Goal: Communication & Community: Answer question/provide support

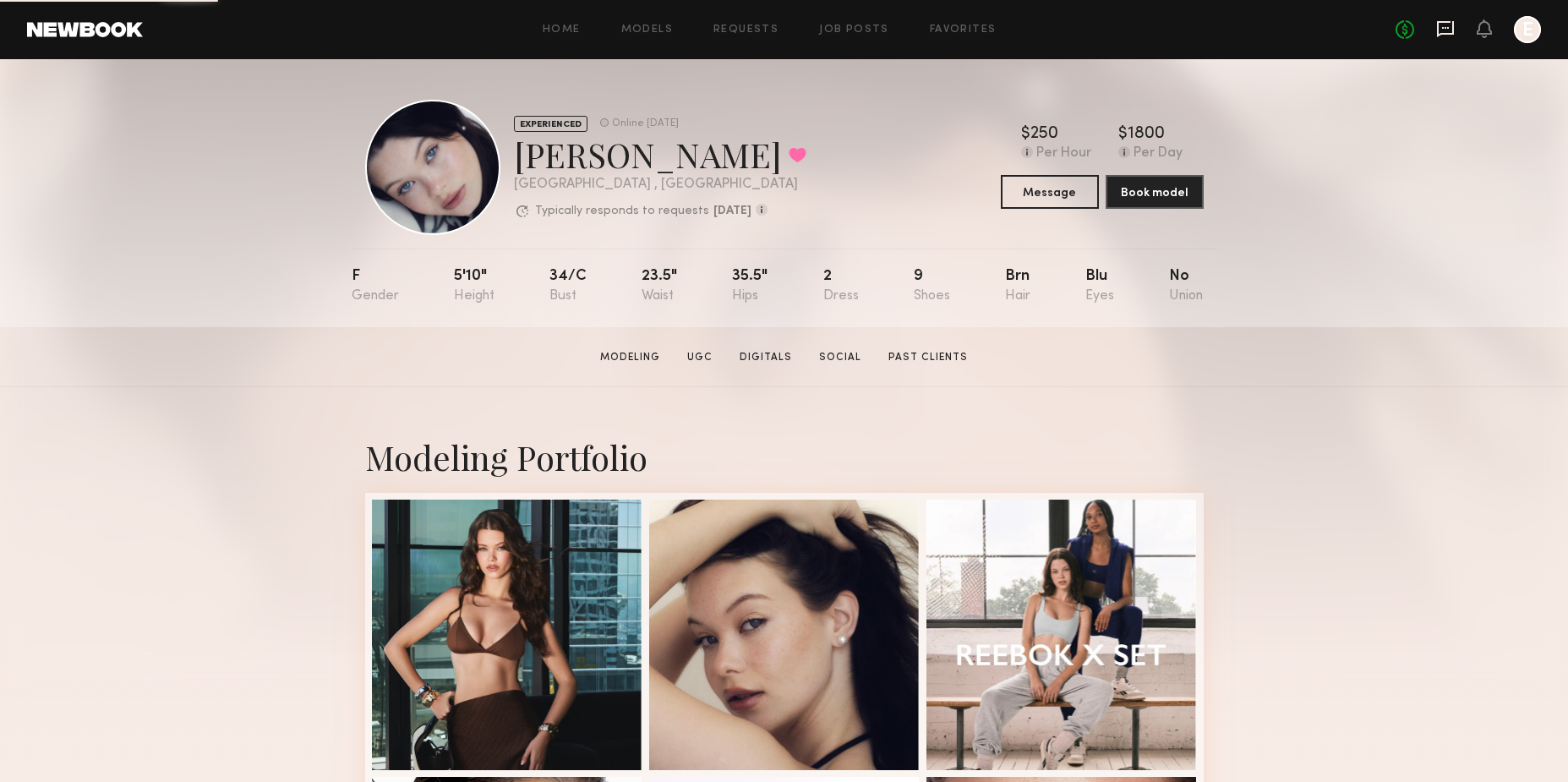
click at [1440, 22] on icon at bounding box center [1444, 28] width 19 height 19
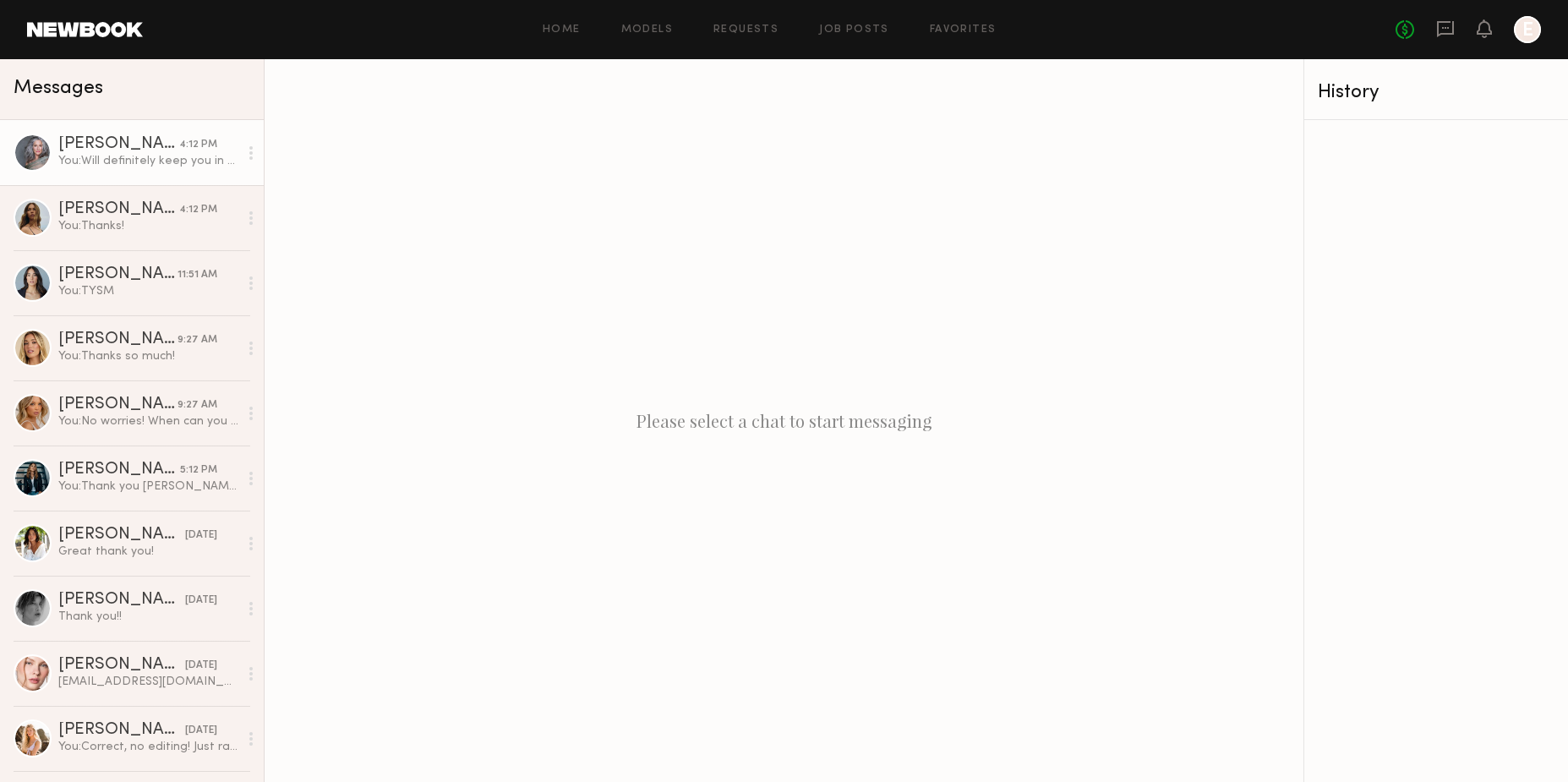
click at [163, 164] on div "You: Will definitely keep you in mind :)" at bounding box center [148, 161] width 180 height 16
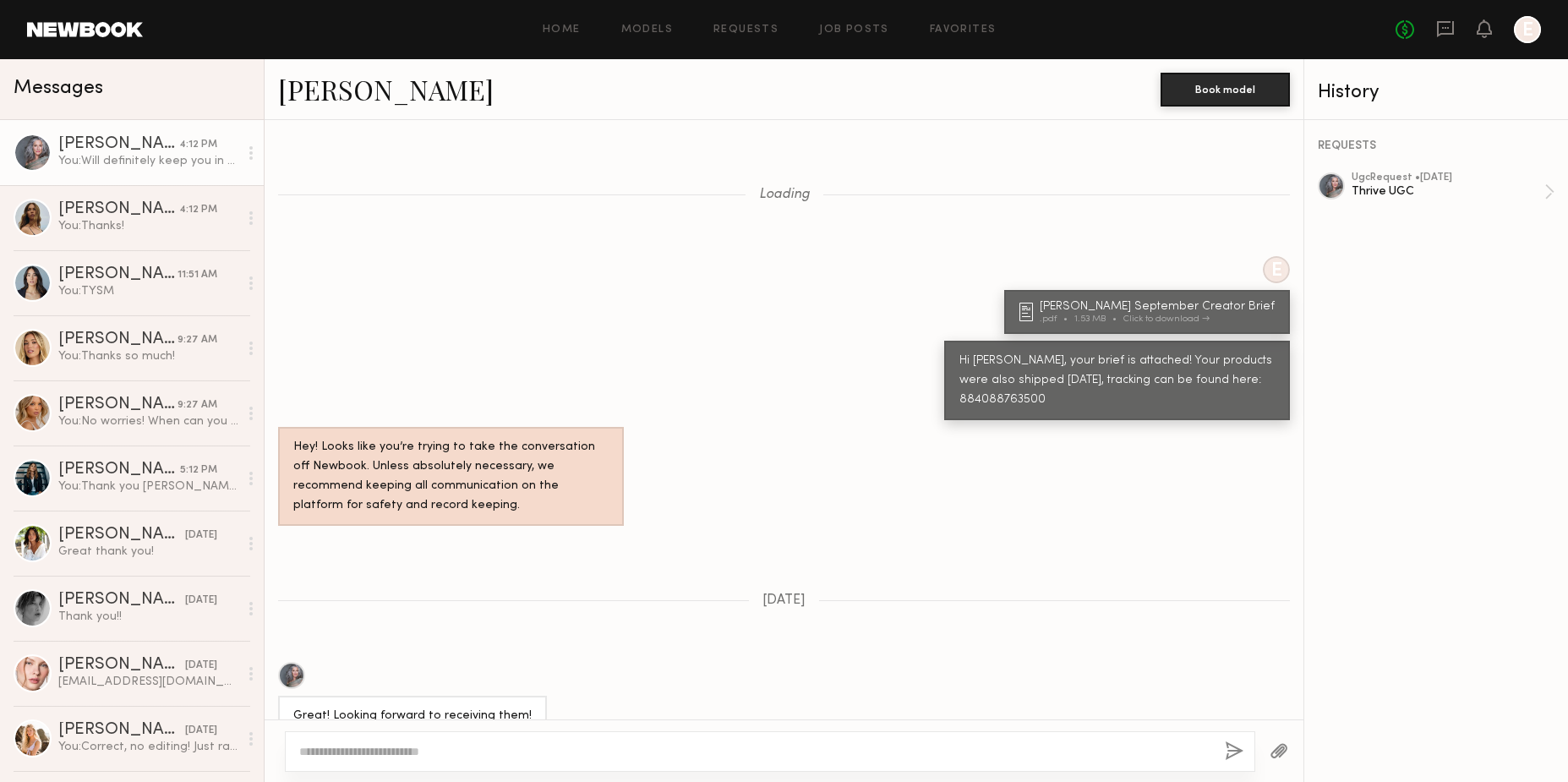
scroll to position [946, 0]
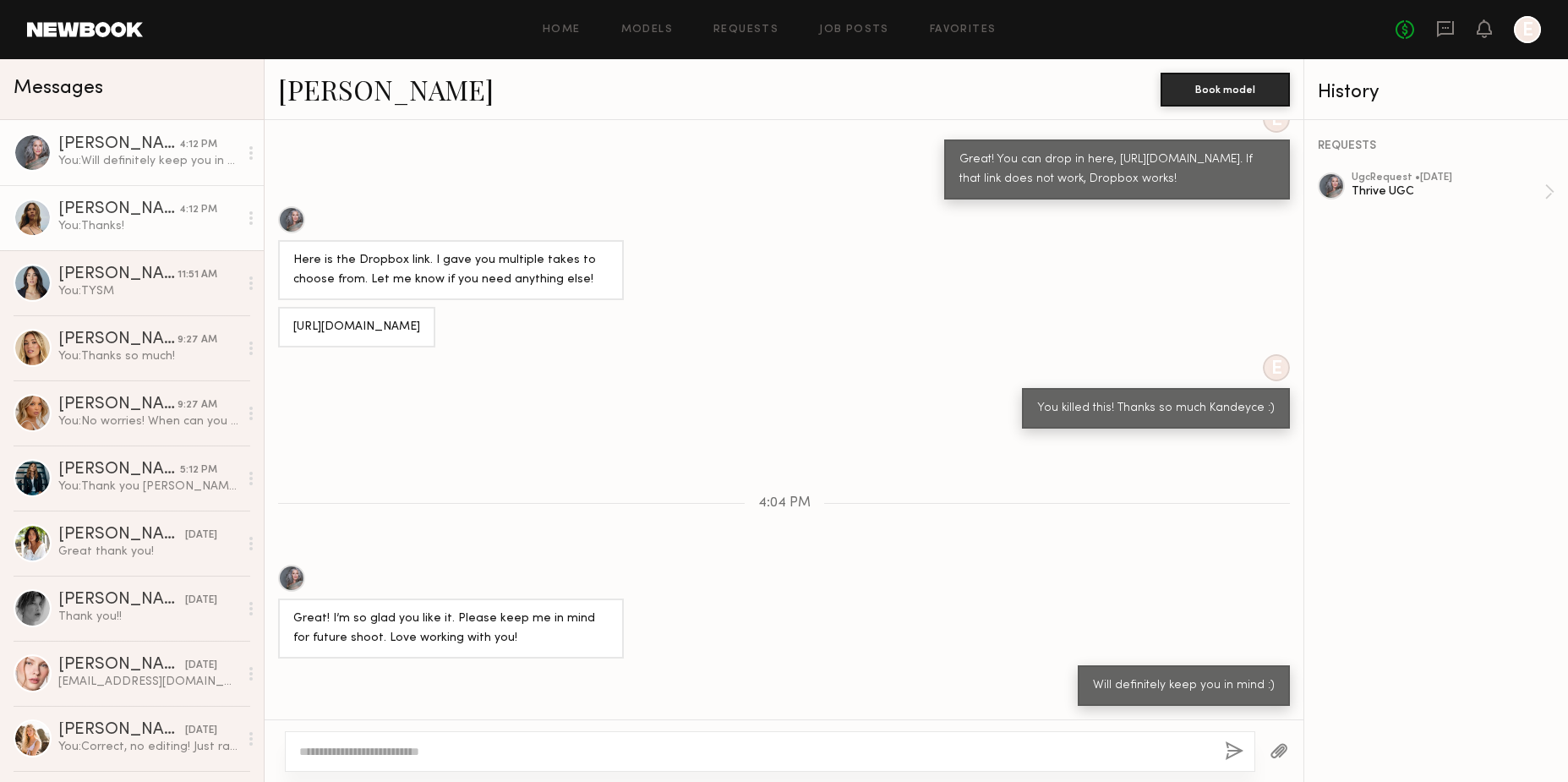
click at [137, 231] on div "You: Thanks!" at bounding box center [148, 226] width 180 height 16
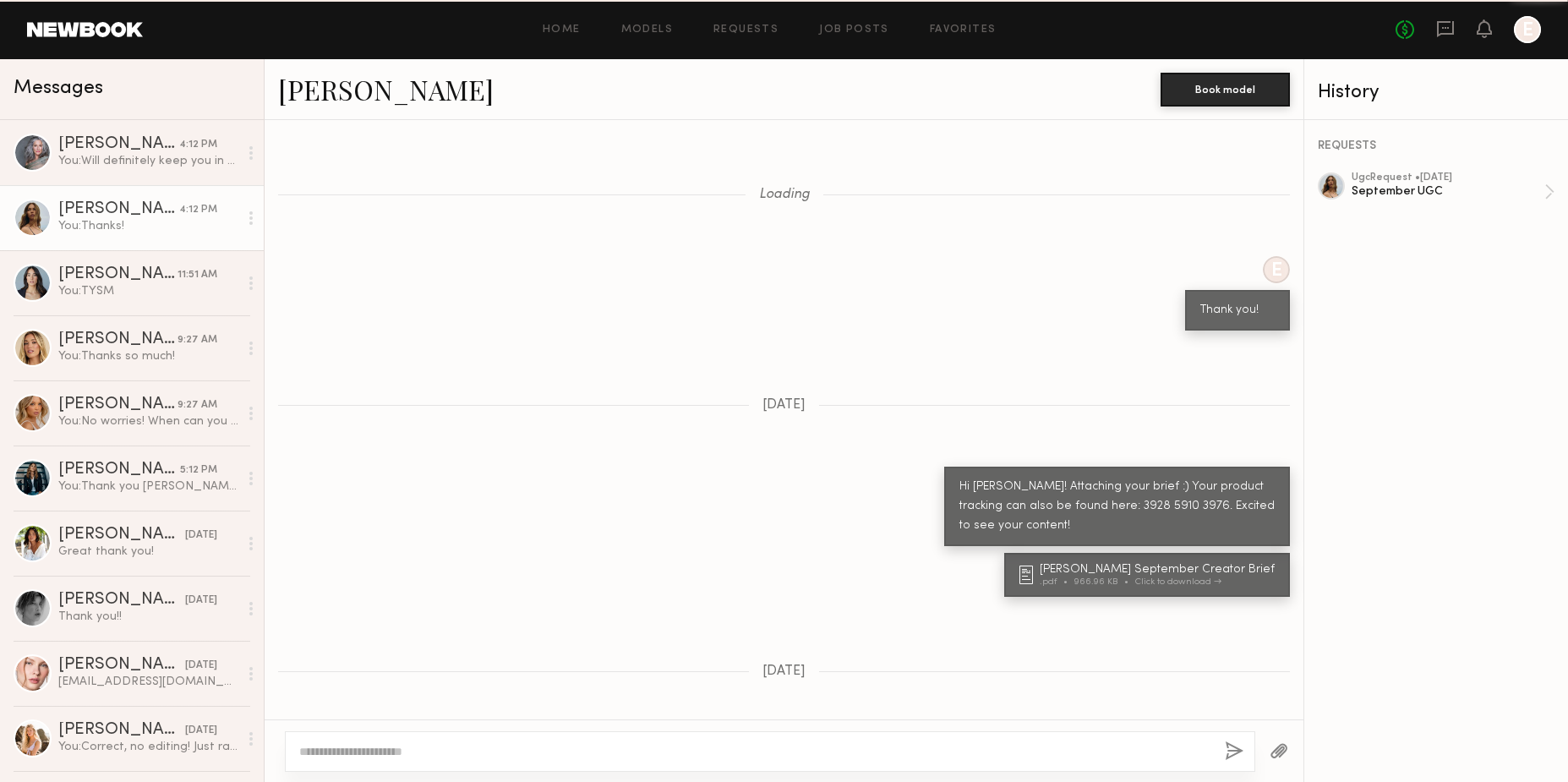
scroll to position [676, 0]
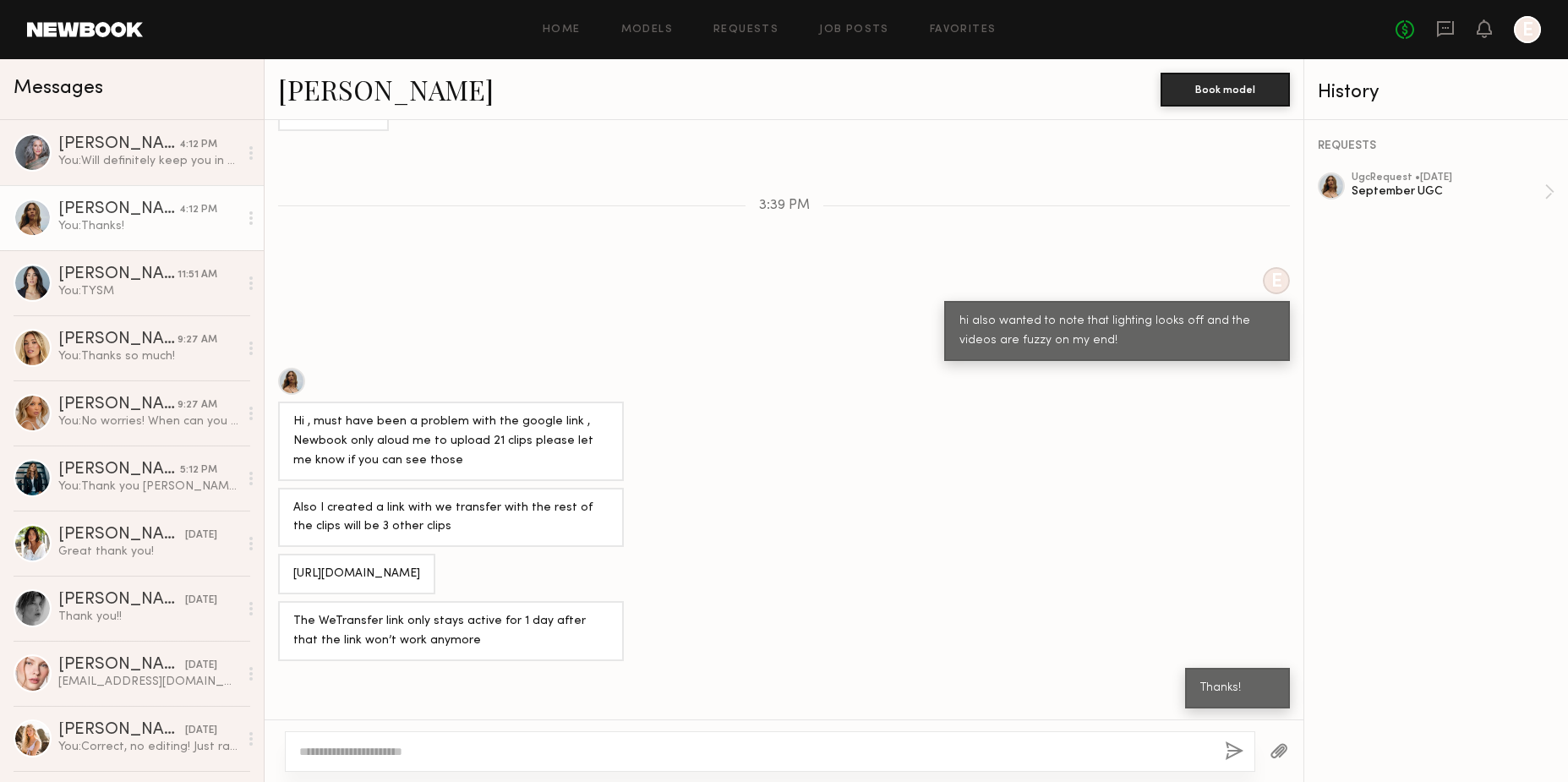
click at [366, 506] on div "Also I created a link with we transfer with the rest of the clips will be 3 oth…" at bounding box center [451, 518] width 316 height 39
click at [355, 569] on div "[URL][DOMAIN_NAME]" at bounding box center [356, 575] width 127 height 19
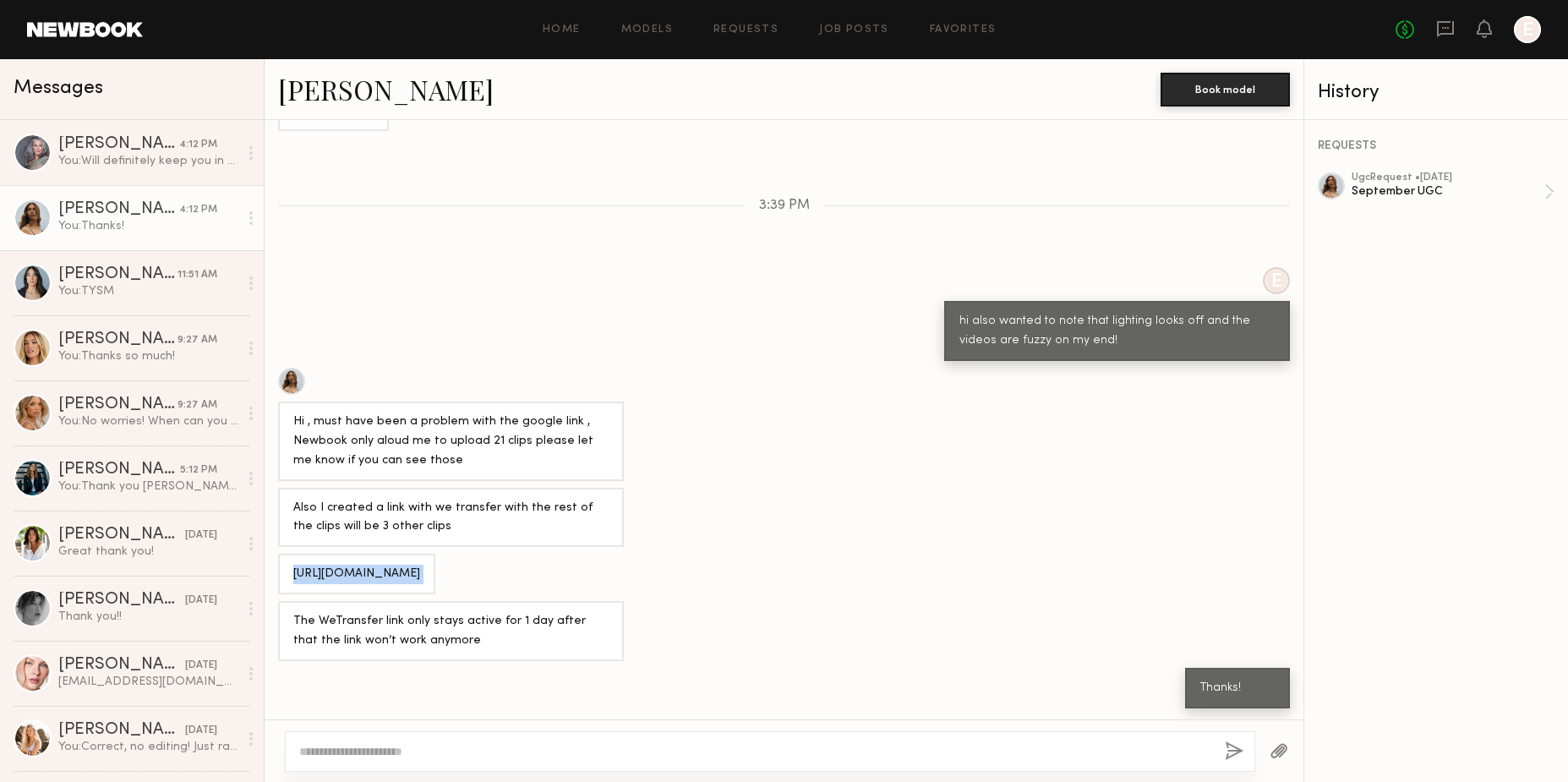
copy div "[URL][DOMAIN_NAME]"
click at [125, 287] on div "You: TYSM" at bounding box center [148, 291] width 180 height 16
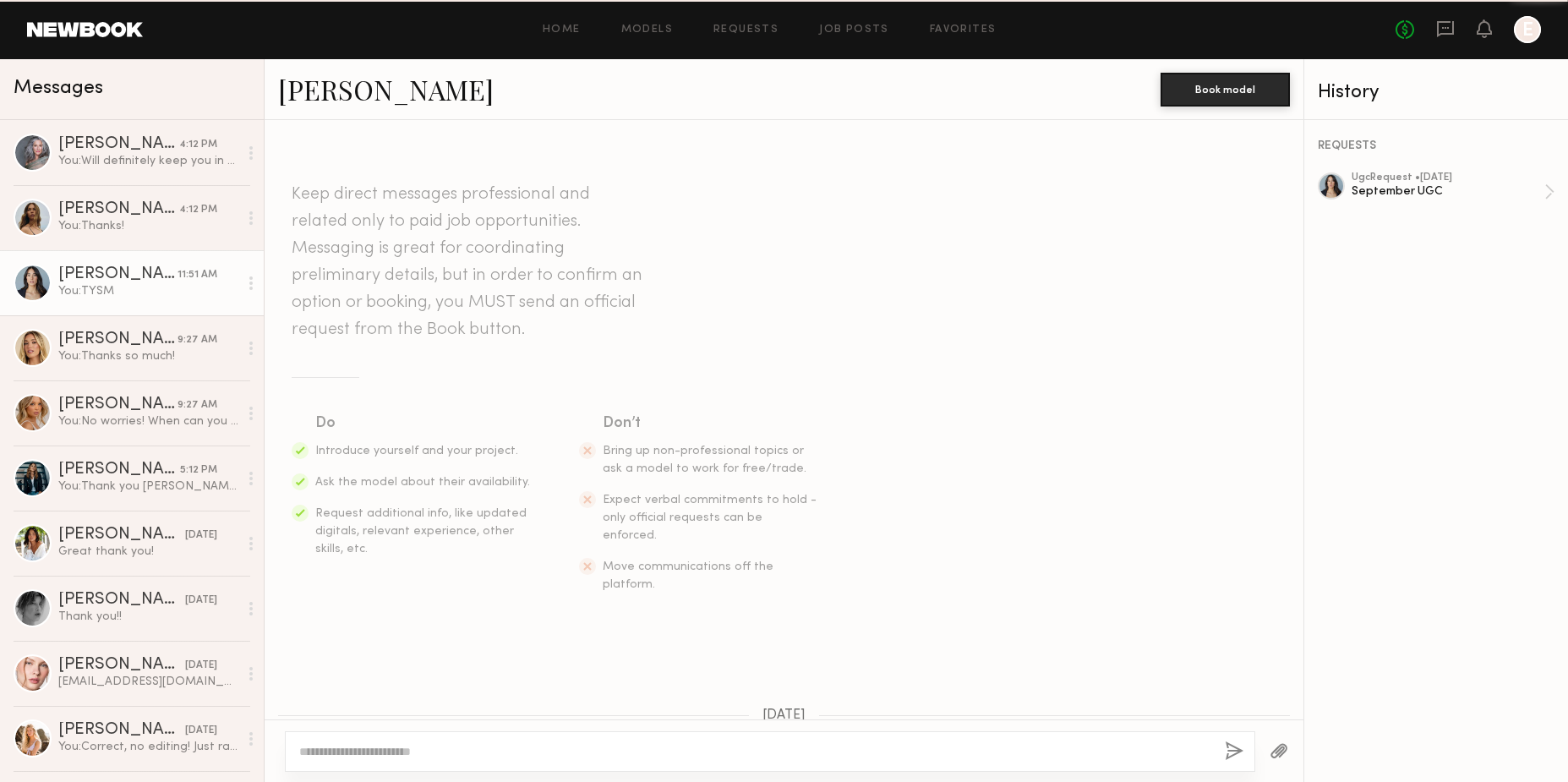
scroll to position [1546, 0]
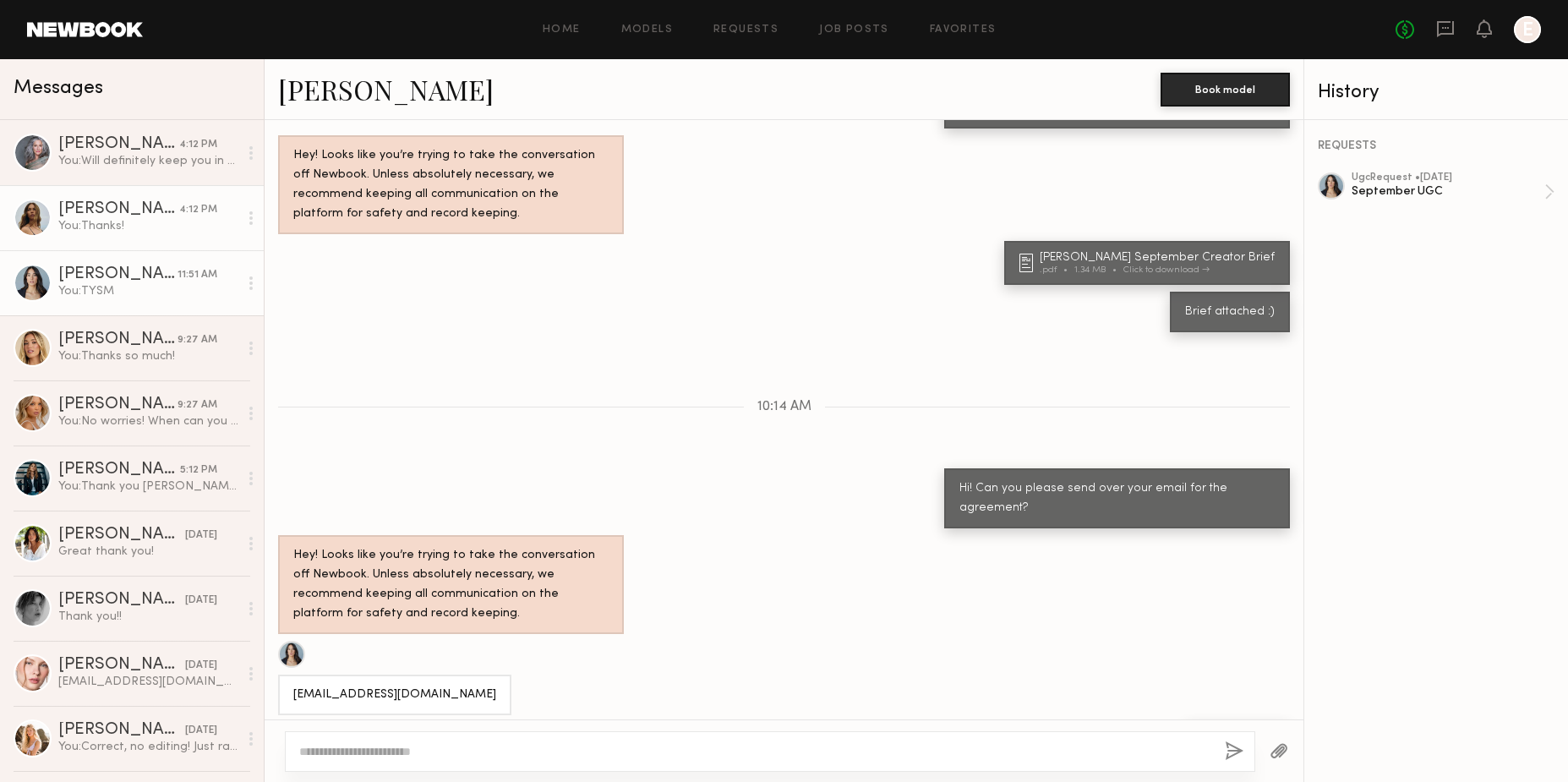
click at [164, 222] on div "You: Thanks!" at bounding box center [148, 226] width 180 height 16
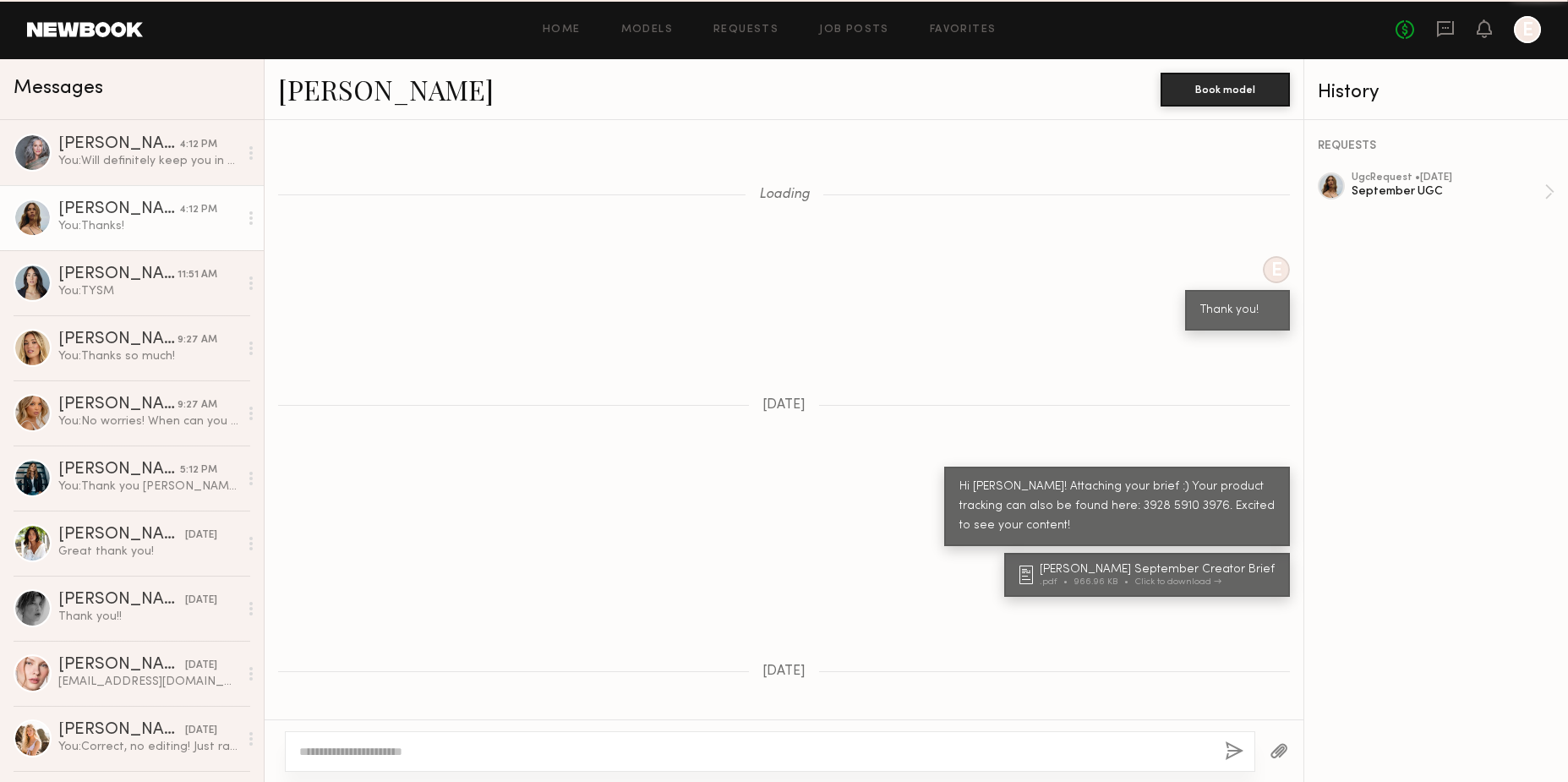
scroll to position [676, 0]
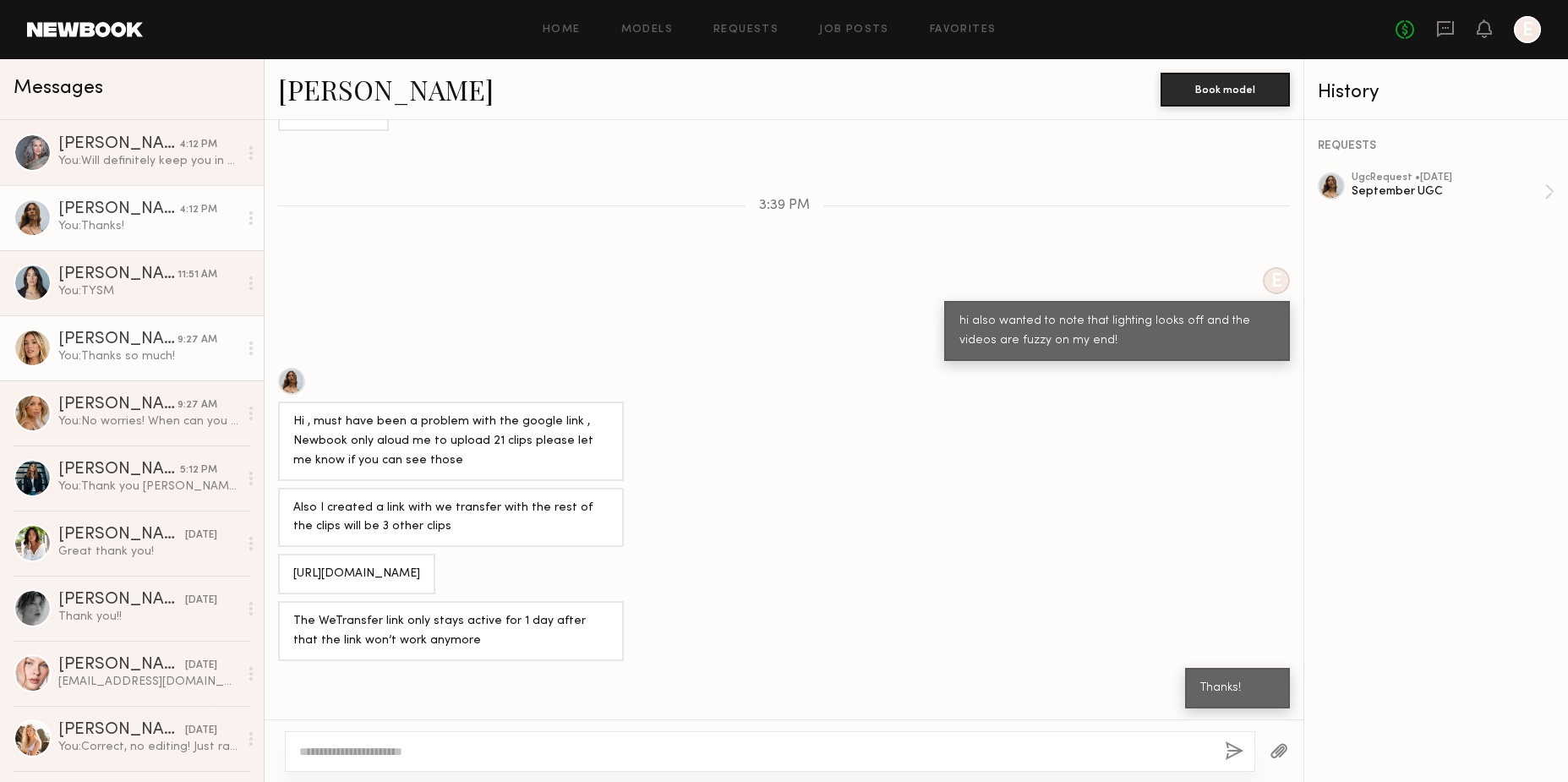
click at [131, 327] on link "Hailey M. 9:27 AM You: Thanks so much!" at bounding box center [131, 348] width 264 height 65
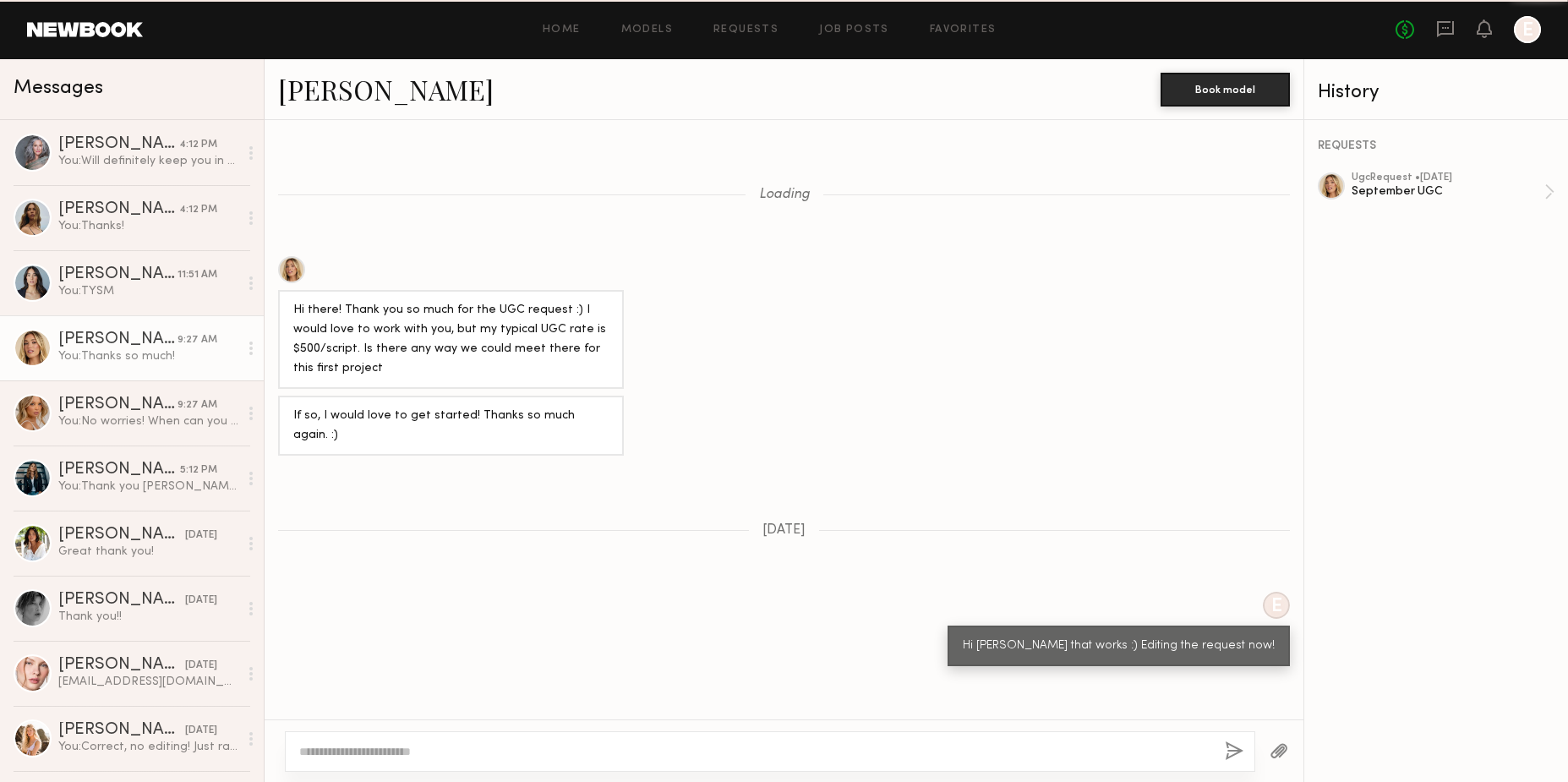
scroll to position [1026, 0]
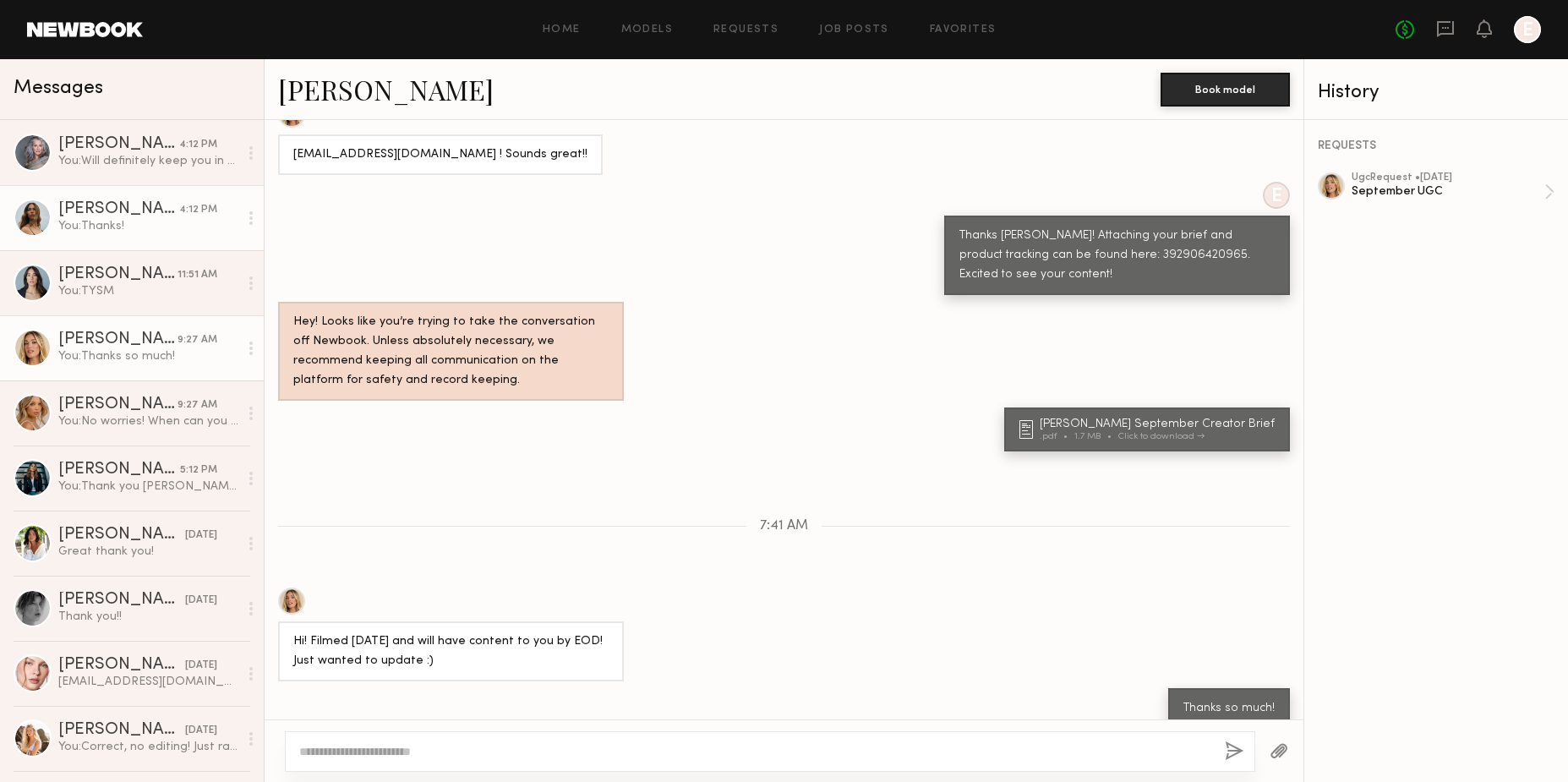
click at [160, 215] on div "Jana C." at bounding box center [119, 209] width 121 height 17
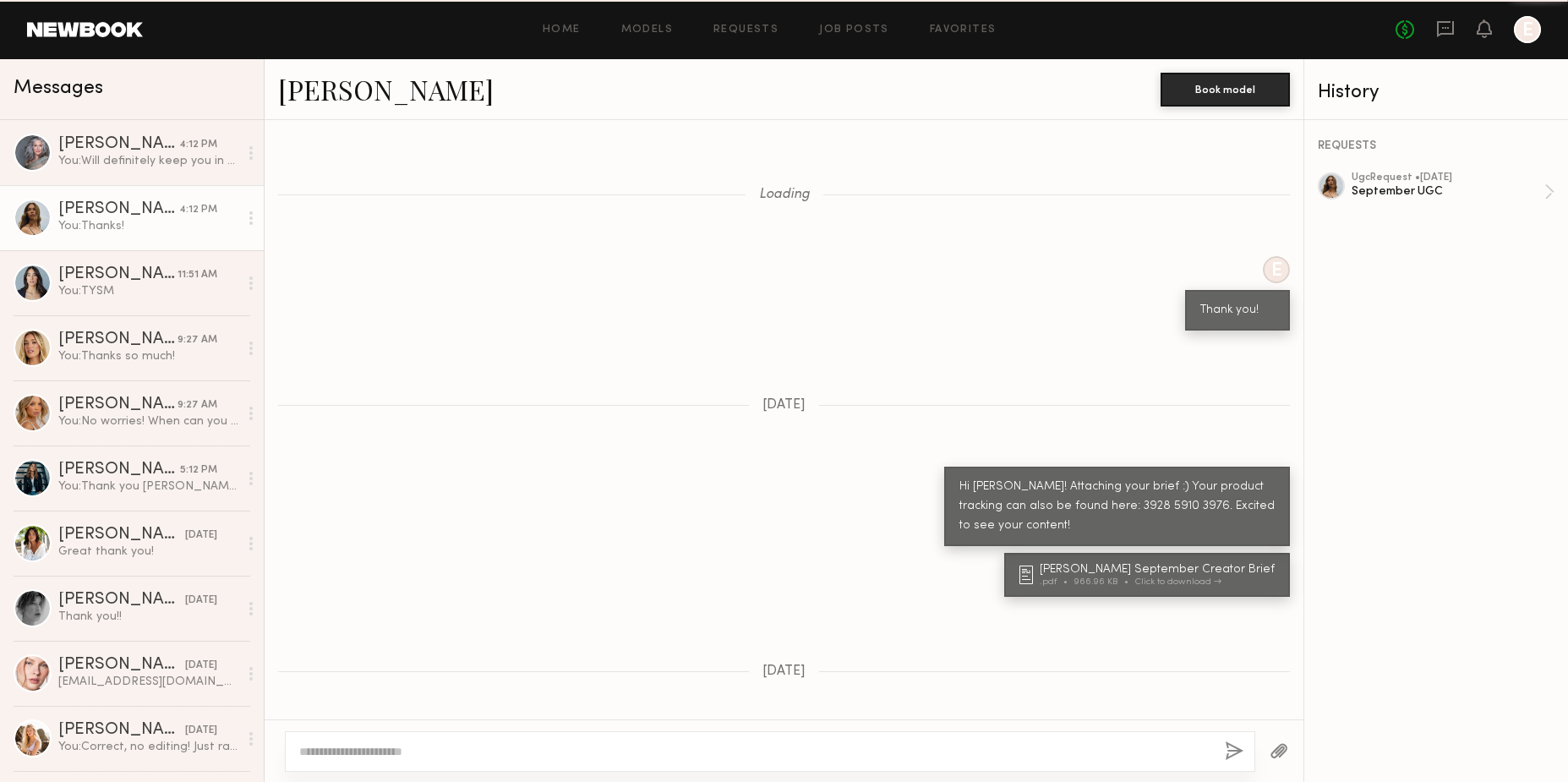
scroll to position [676, 0]
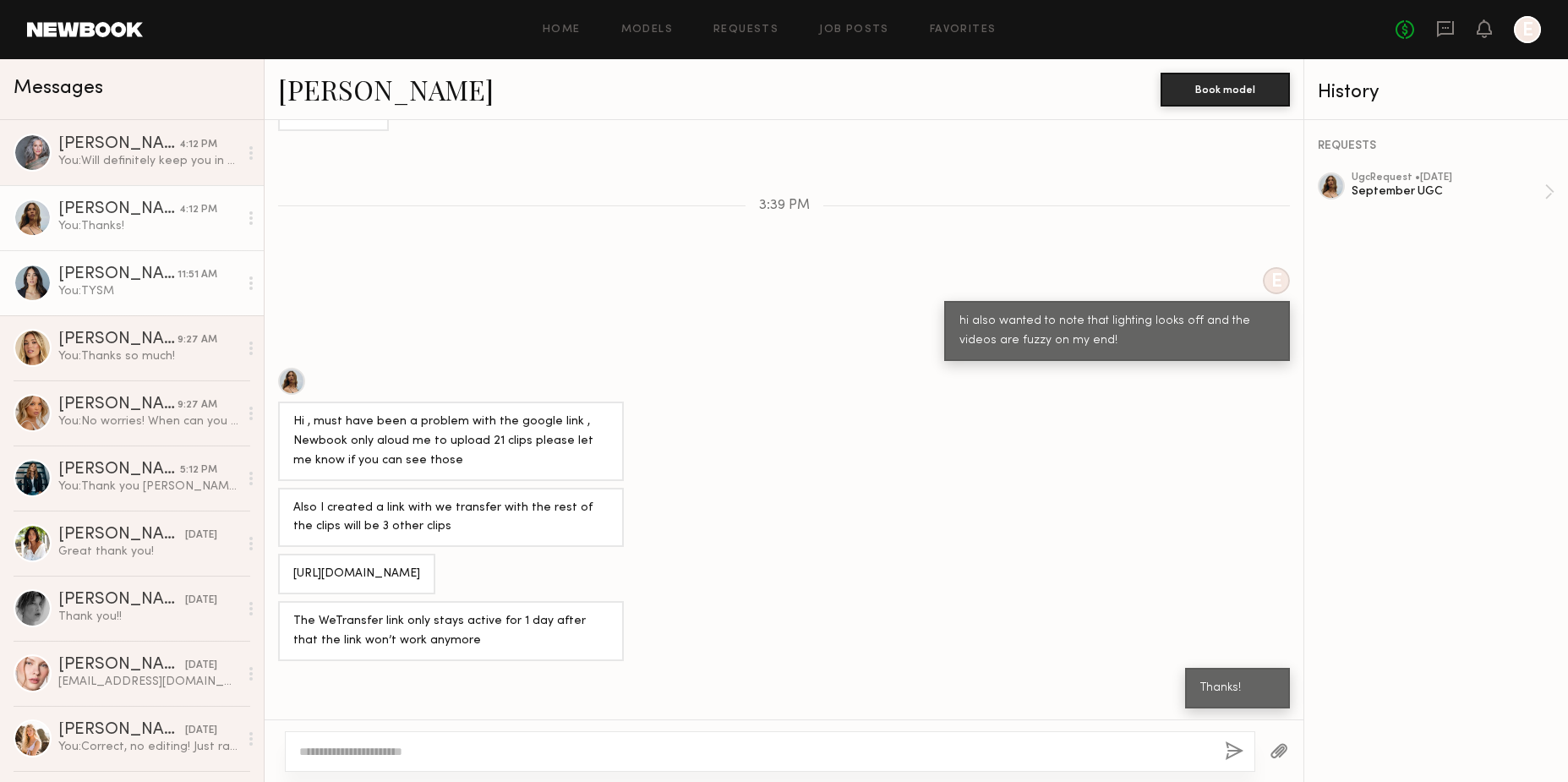
click at [144, 284] on div "You: TYSM" at bounding box center [148, 291] width 180 height 16
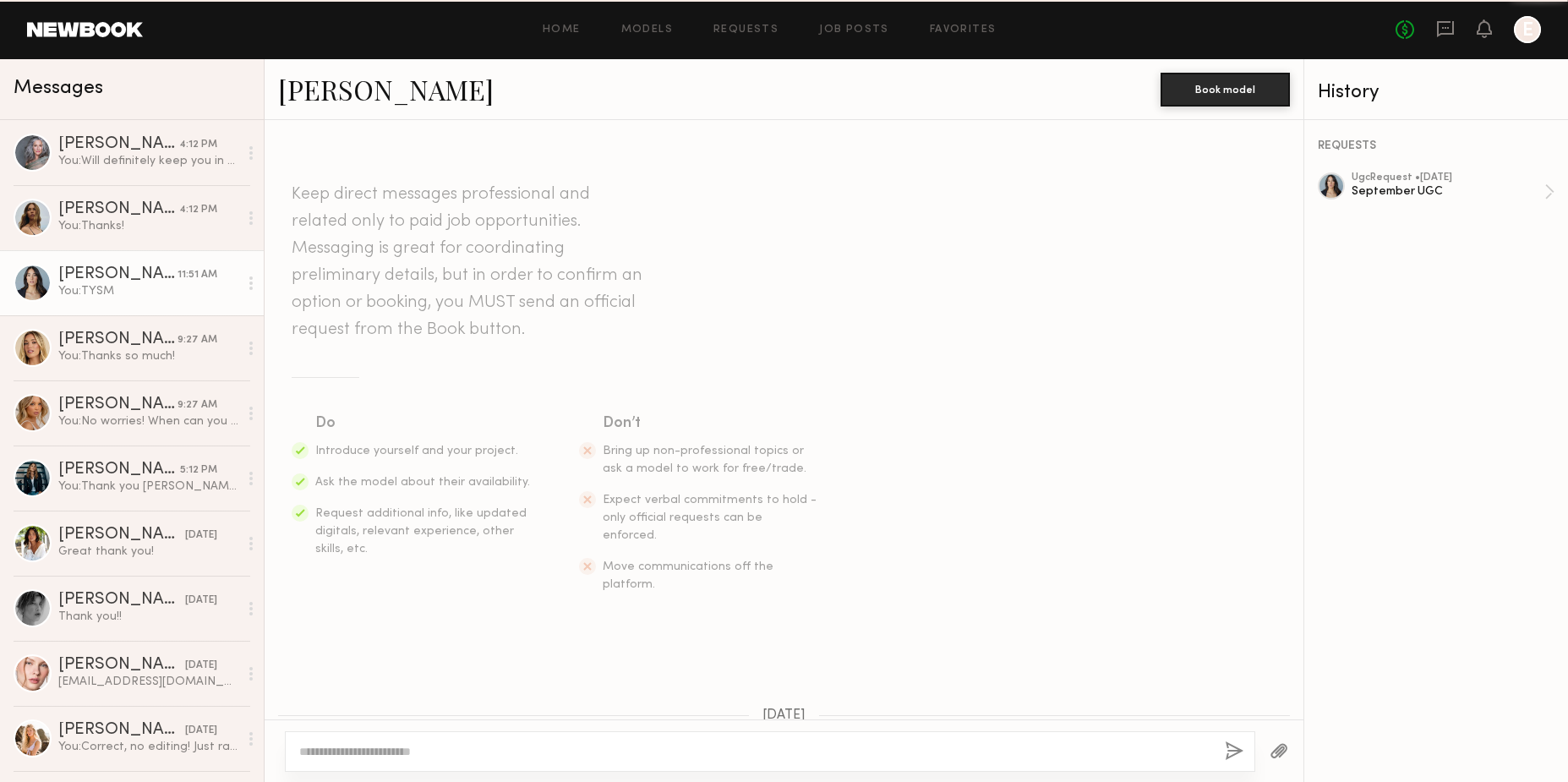
scroll to position [1546, 0]
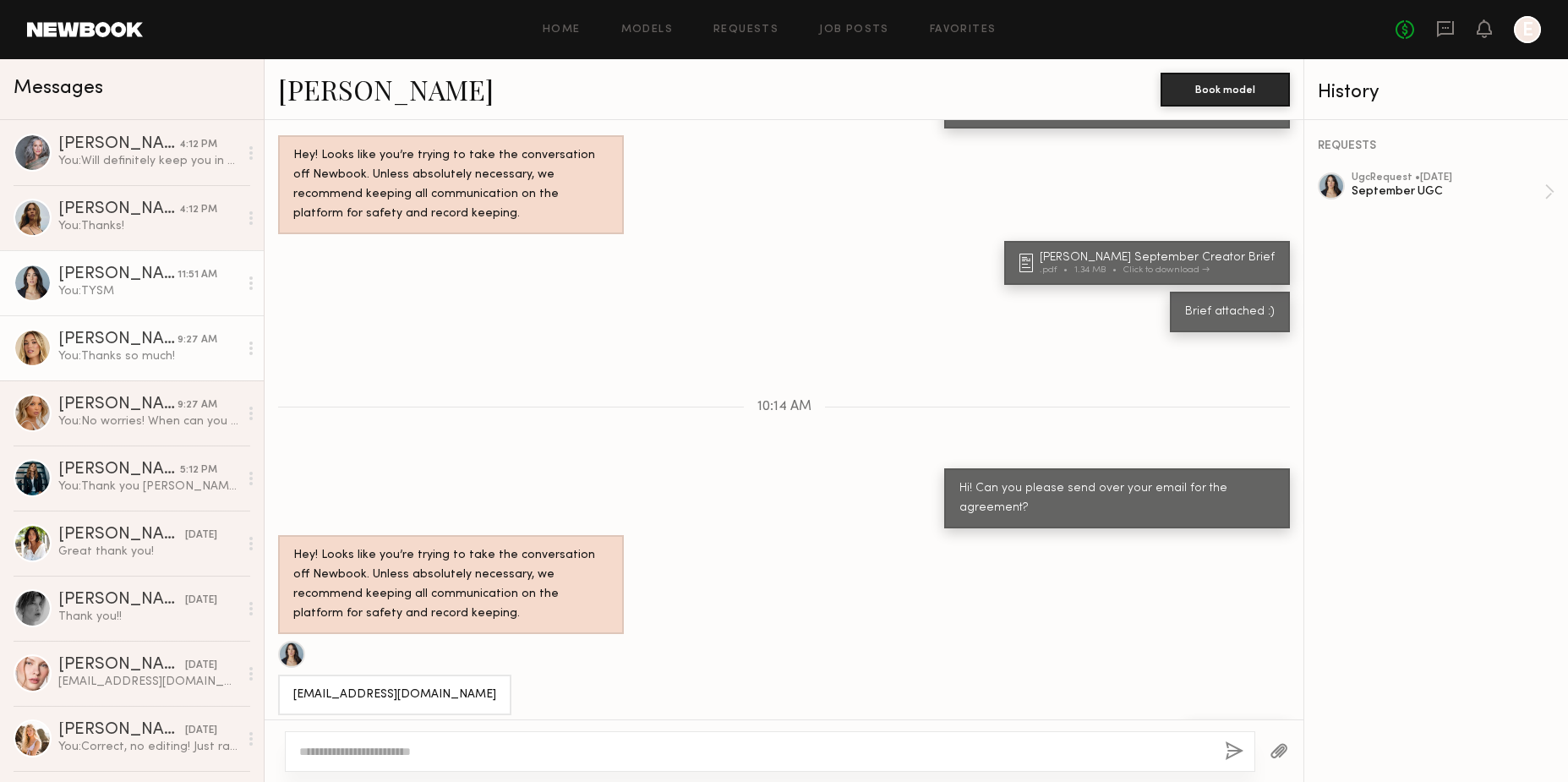
click at [145, 341] on div "Hailey M." at bounding box center [118, 339] width 119 height 17
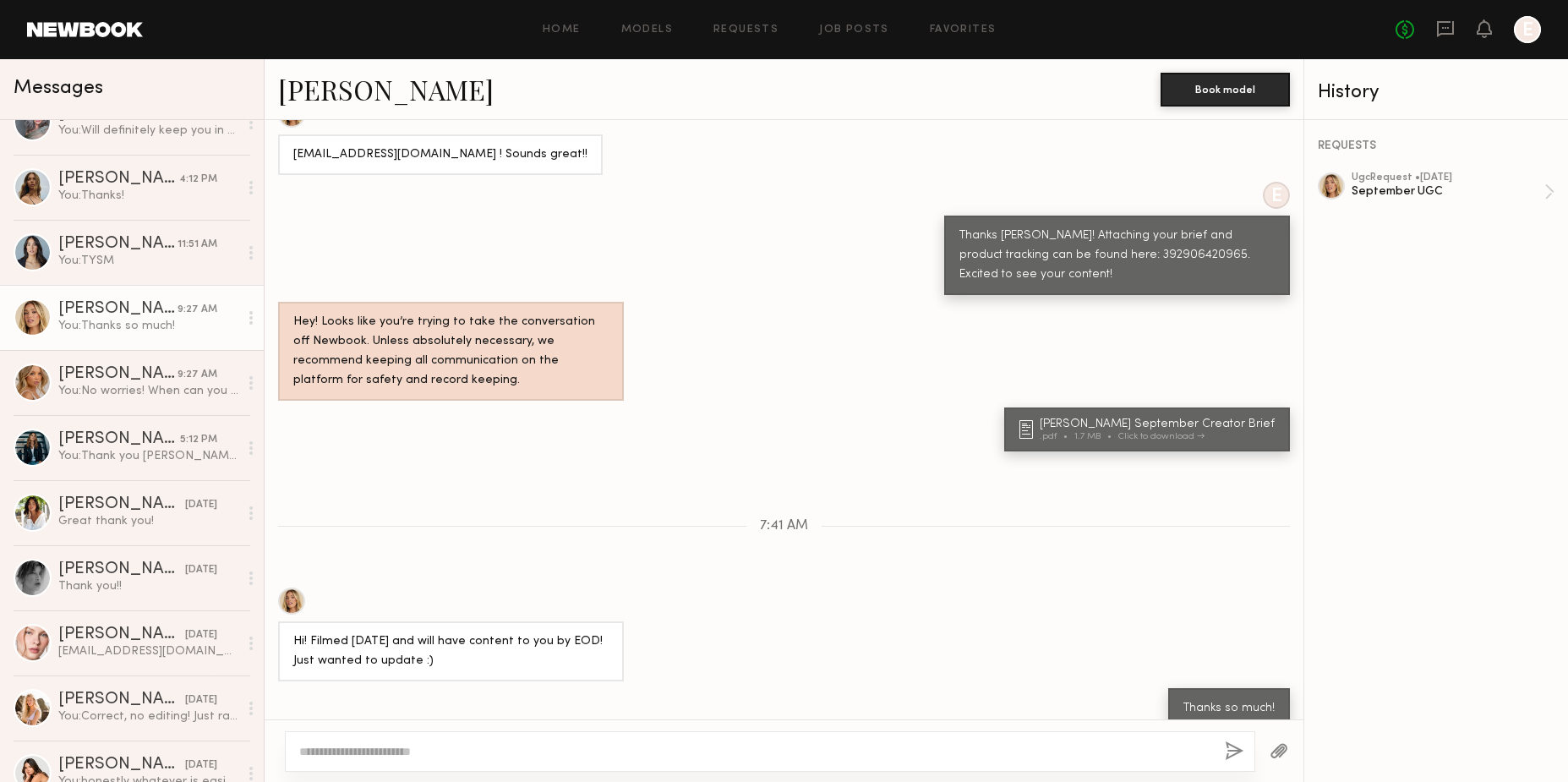
scroll to position [33, 0]
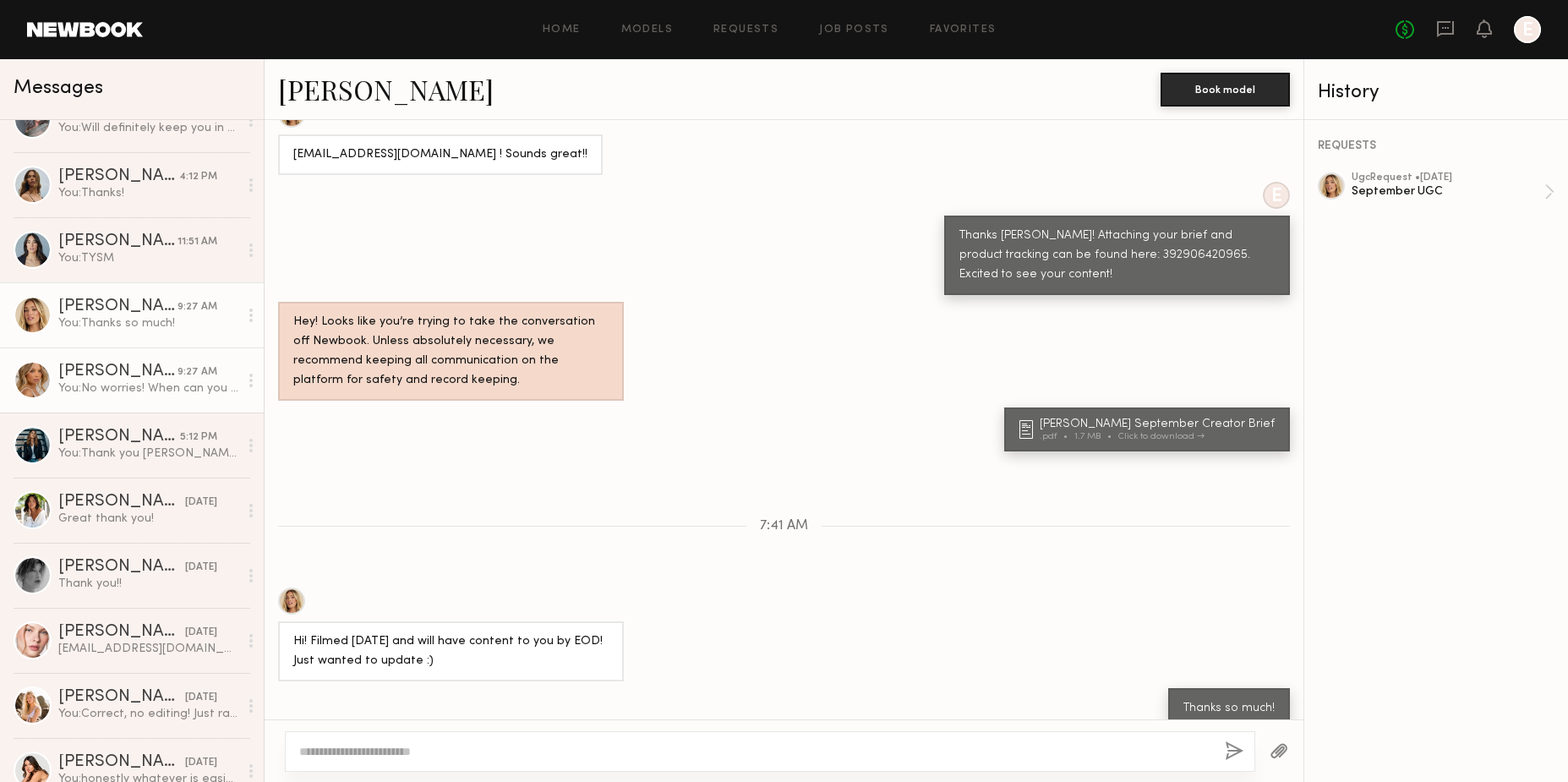
click at [137, 389] on div "You: No worries! When can you deliver the content? I'll make note on my end" at bounding box center [148, 389] width 180 height 16
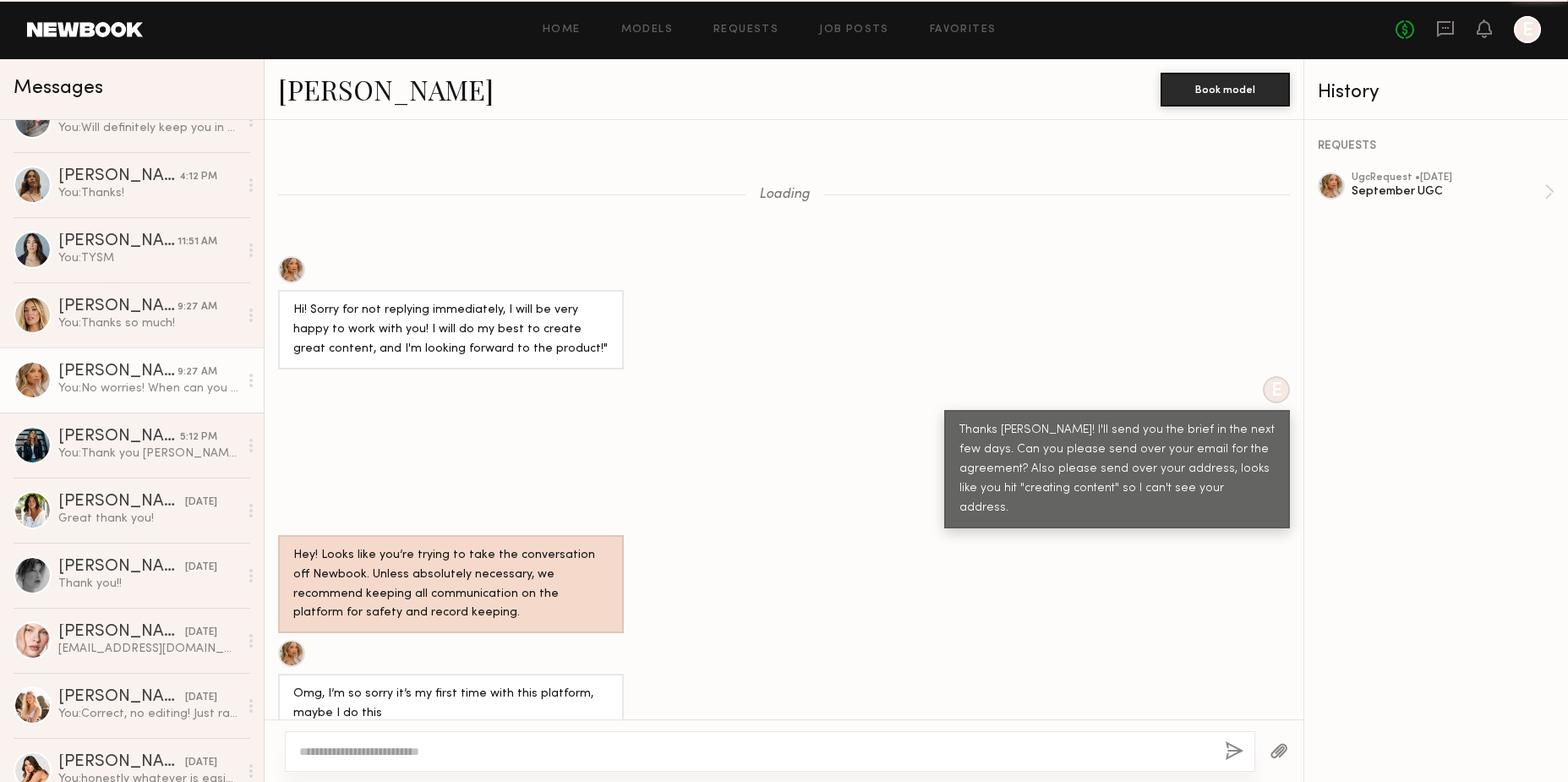
scroll to position [1259, 0]
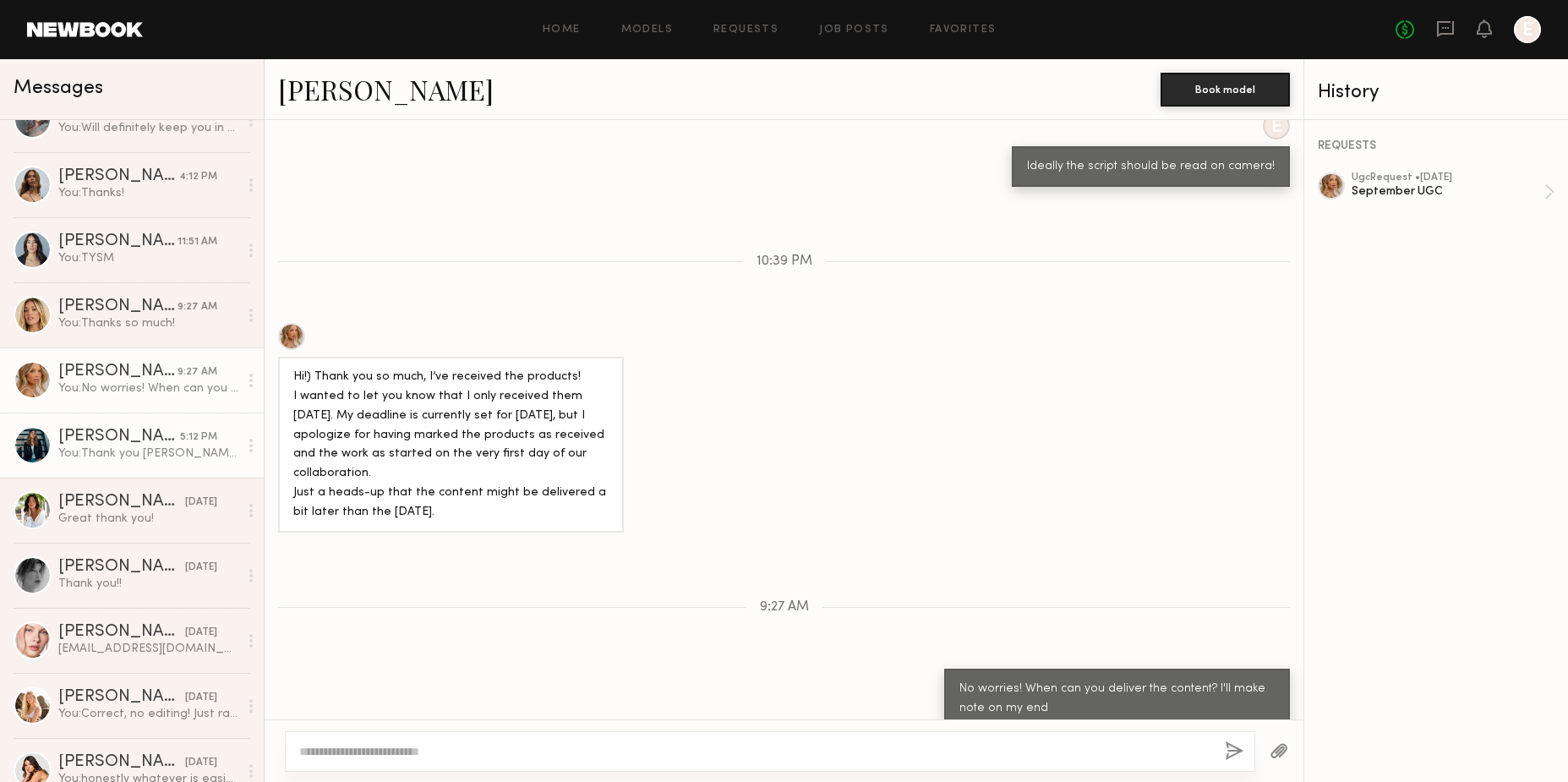
click at [185, 451] on div "You: Thank you Alicia!" at bounding box center [148, 453] width 180 height 16
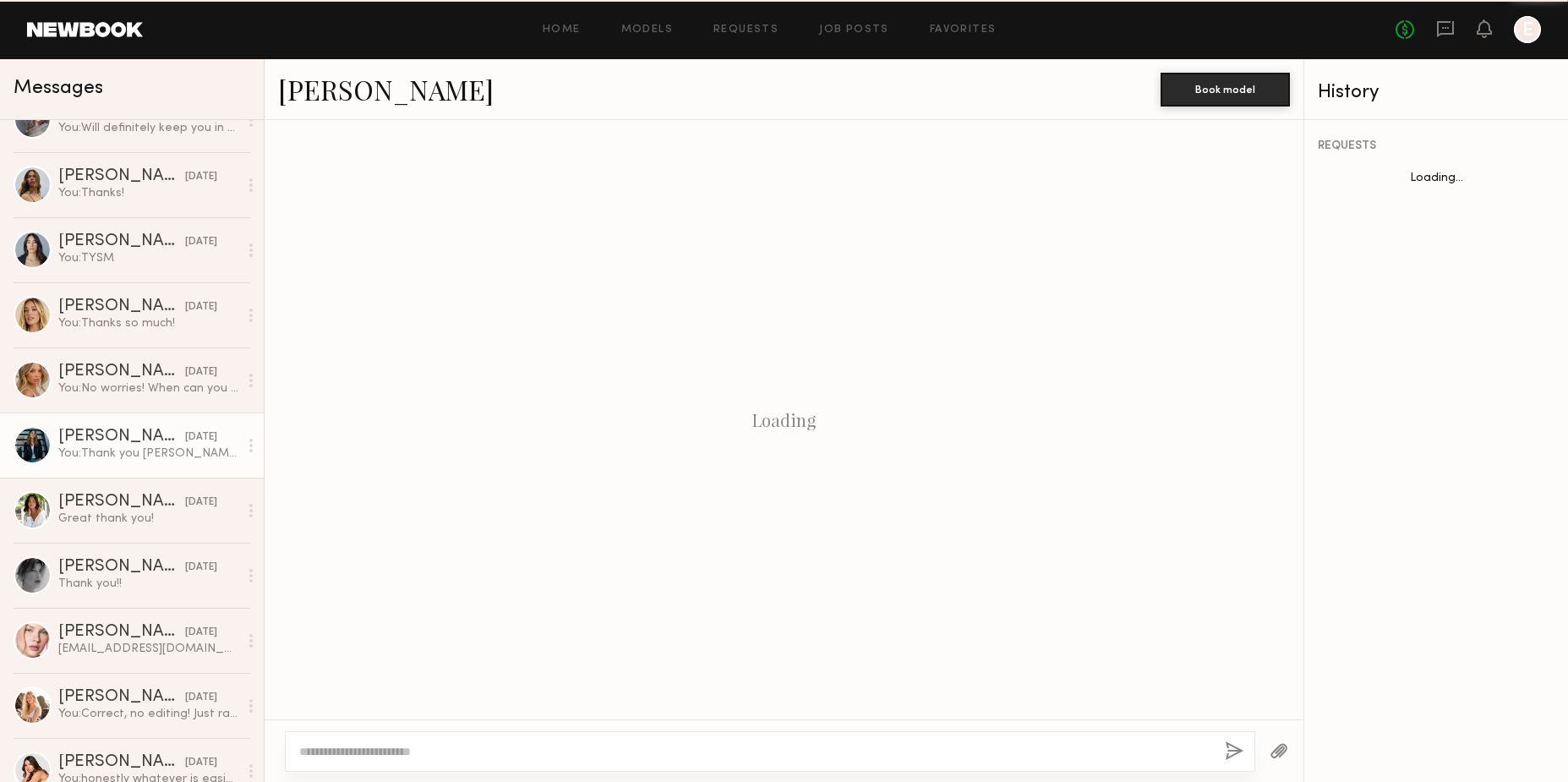
scroll to position [464, 0]
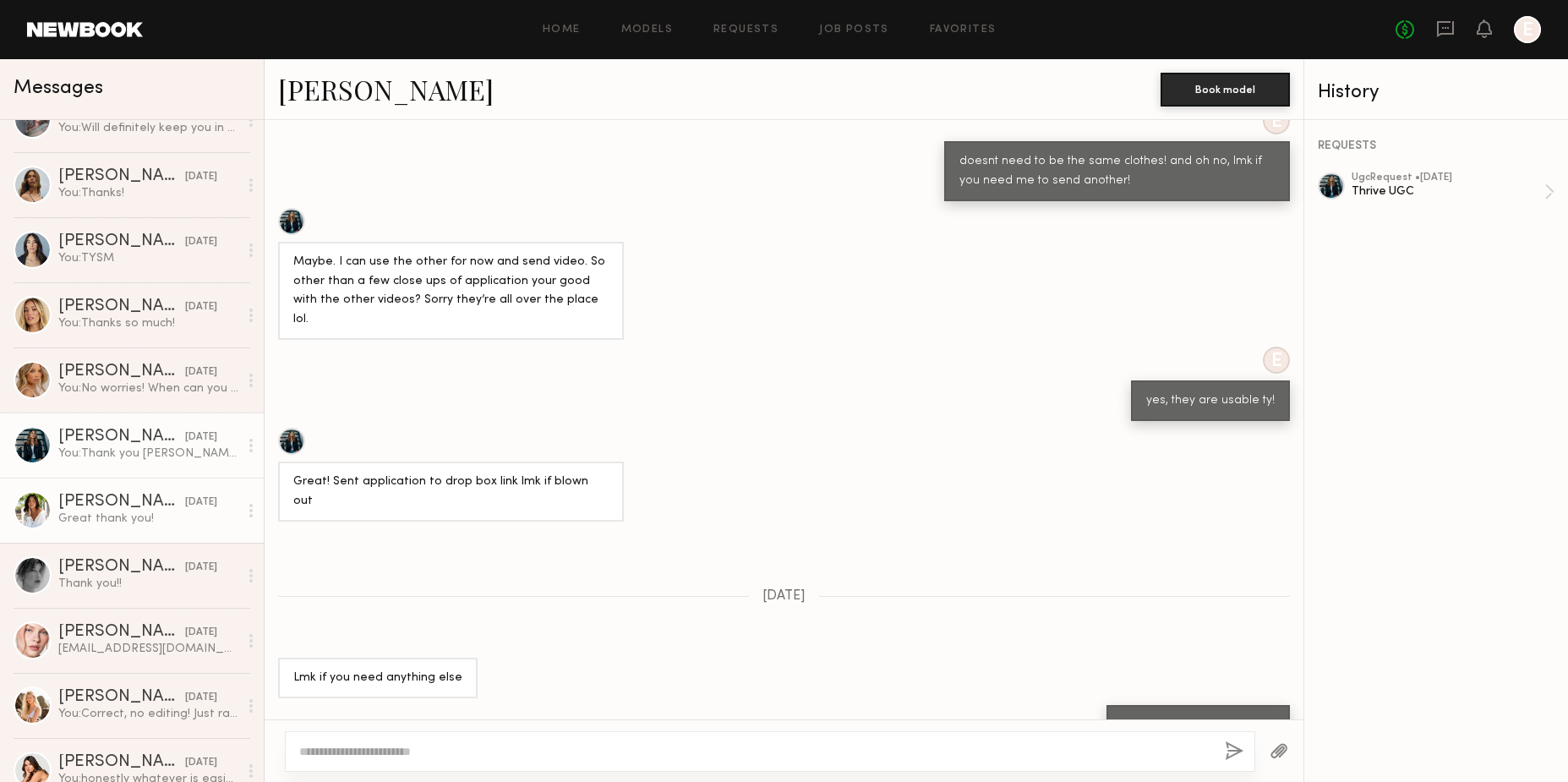
click at [179, 492] on link "AnnaNoel O. 09/09/2025 Great thank you!" at bounding box center [131, 509] width 264 height 65
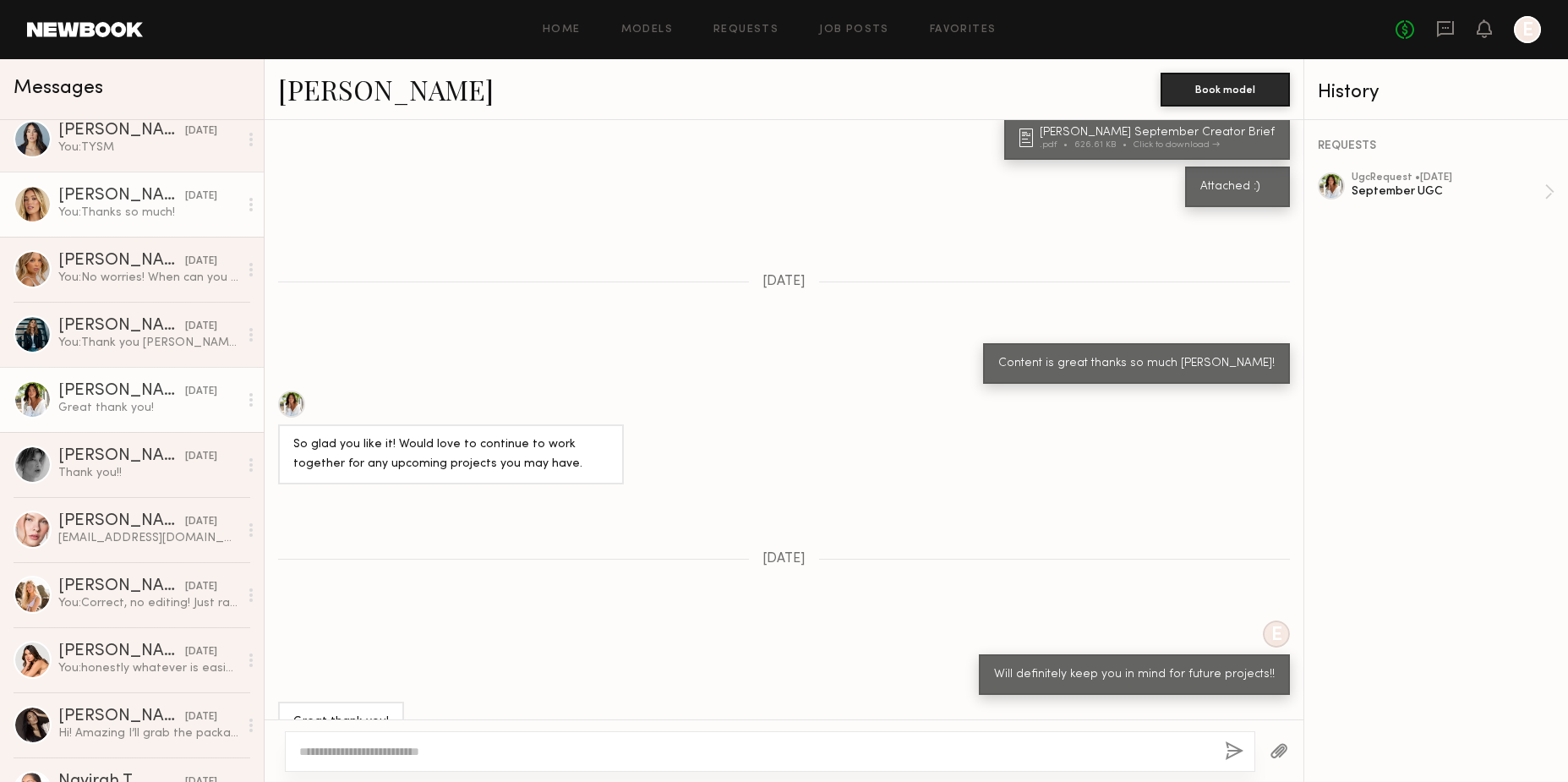
scroll to position [214, 0]
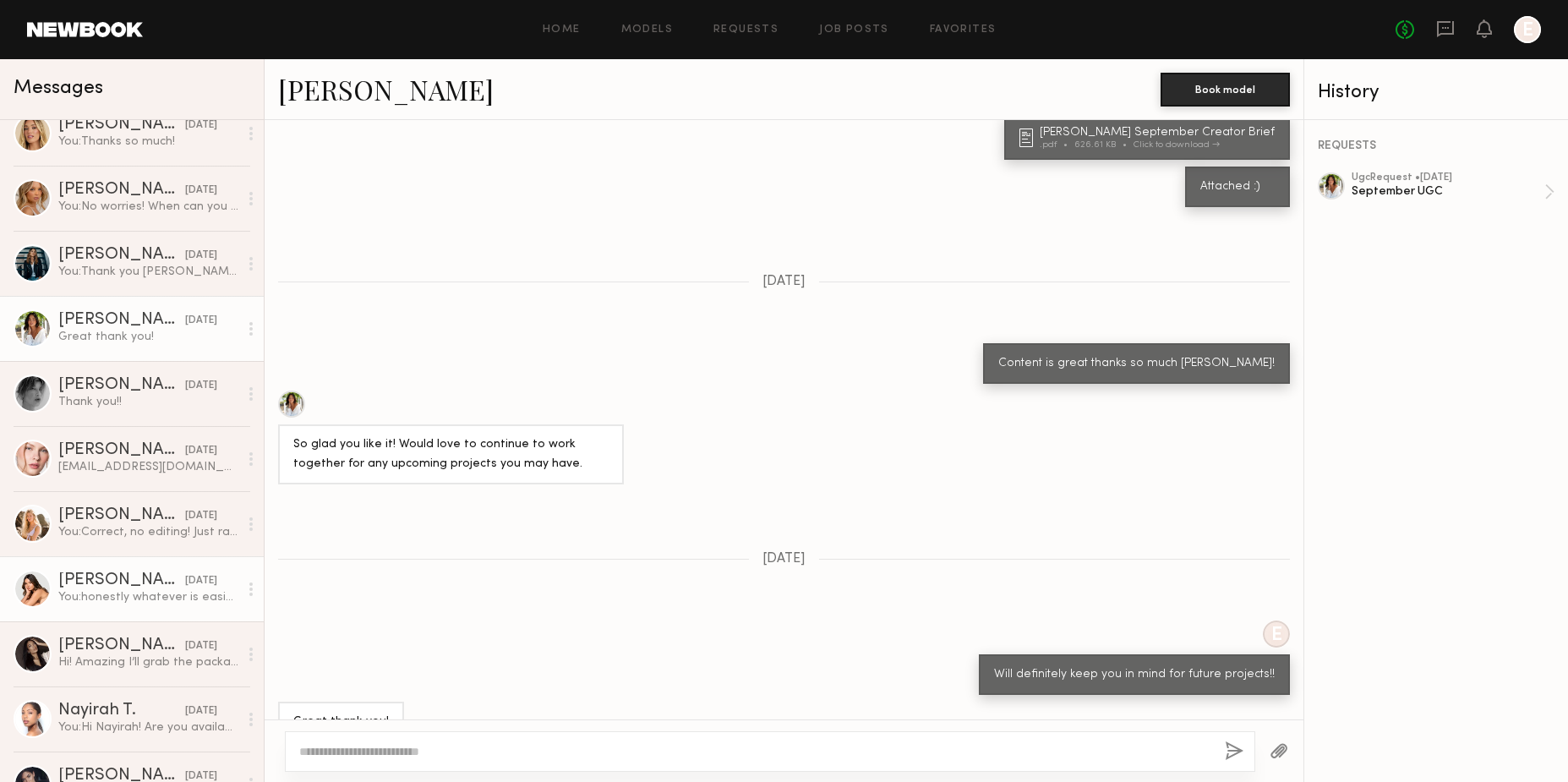
click at [185, 587] on div "09/05/2025" at bounding box center [201, 580] width 32 height 16
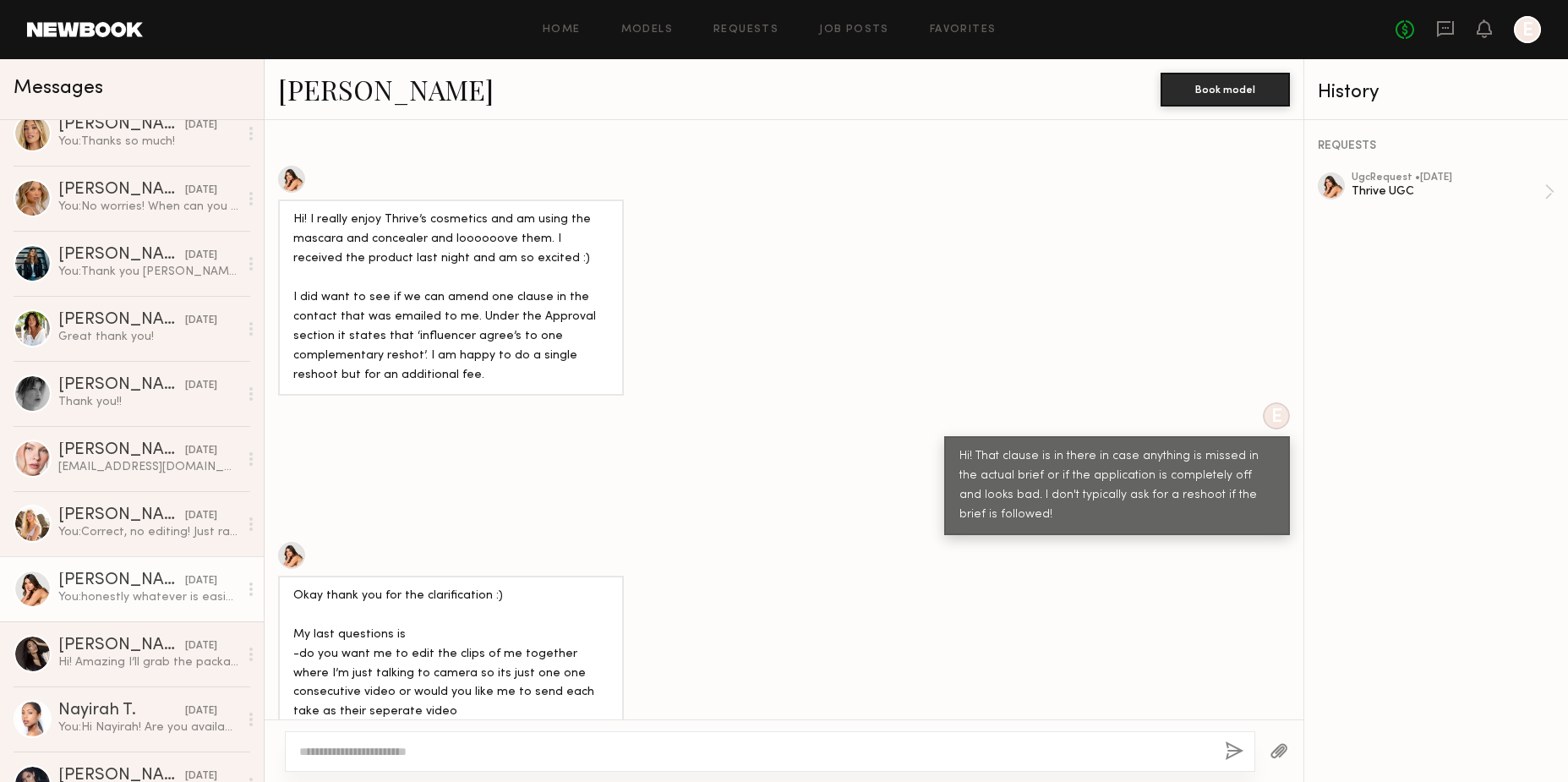
scroll to position [1509, 0]
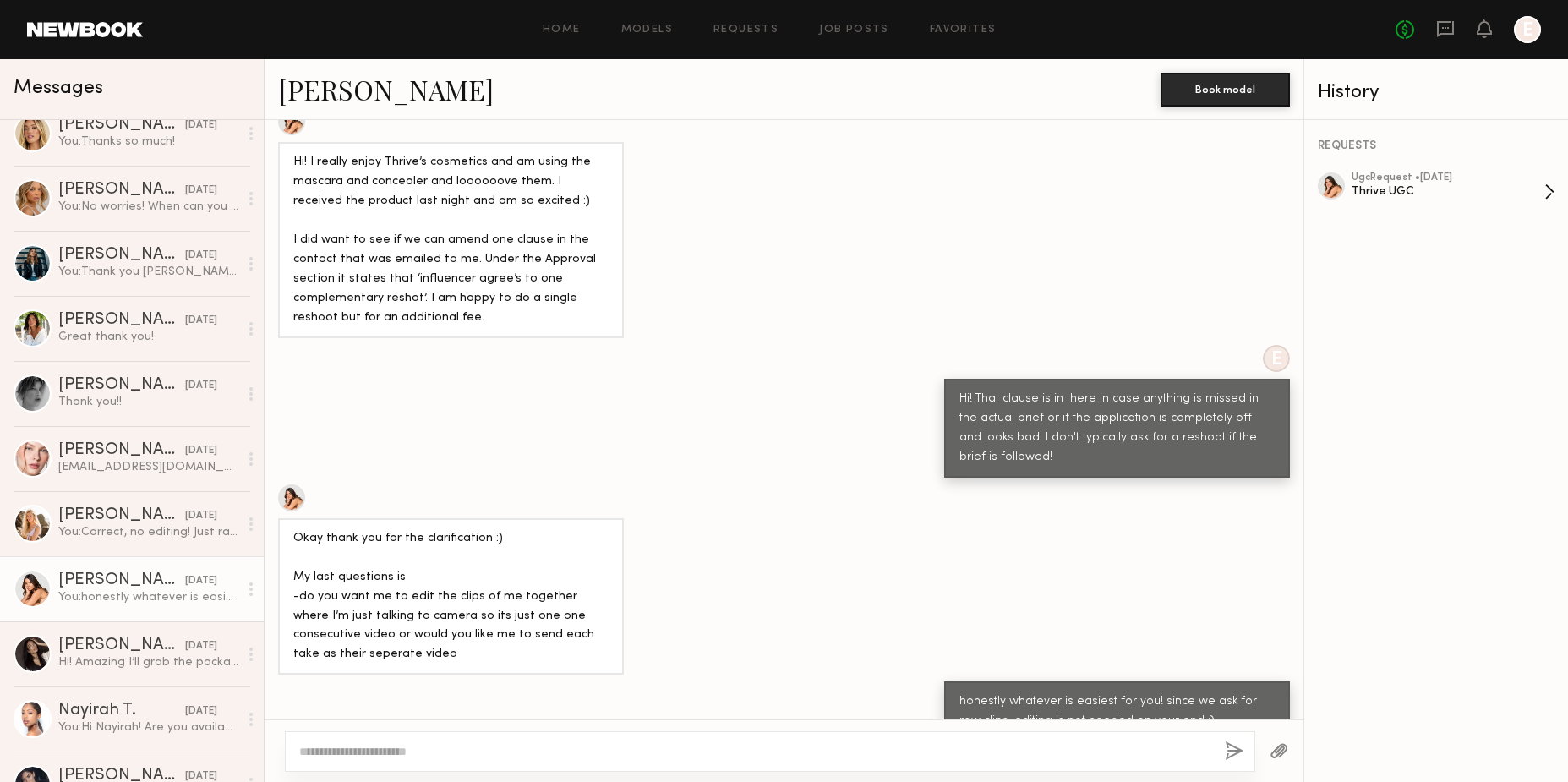
click at [1420, 180] on div "ugc Request • 08/29/2025" at bounding box center [1448, 177] width 193 height 11
